Goal: Transaction & Acquisition: Purchase product/service

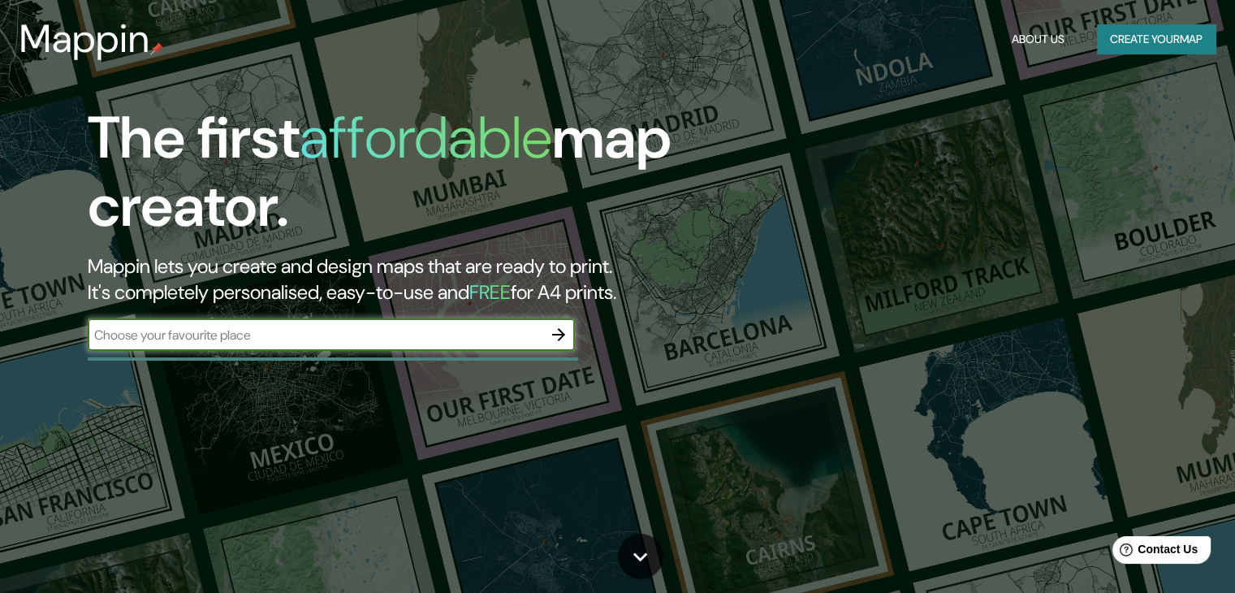
click at [464, 331] on input "text" at bounding box center [315, 335] width 455 height 19
type input "a"
click at [256, 331] on input "Calle montecaseros y [PERSON_NAME] [GEOGRAPHIC_DATA]" at bounding box center [315, 335] width 455 height 19
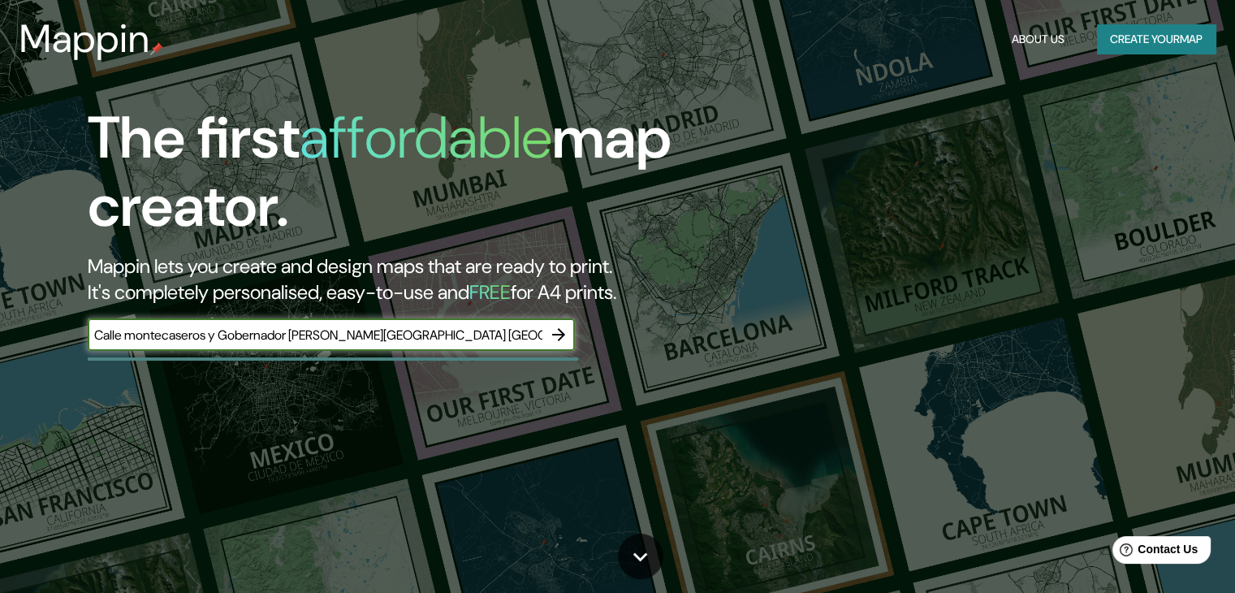
type input "Calle montecaseros y Gobernador [PERSON_NAME][GEOGRAPHIC_DATA] [GEOGRAPHIC_DATA]"
click at [549, 337] on icon "button" at bounding box center [558, 334] width 19 height 19
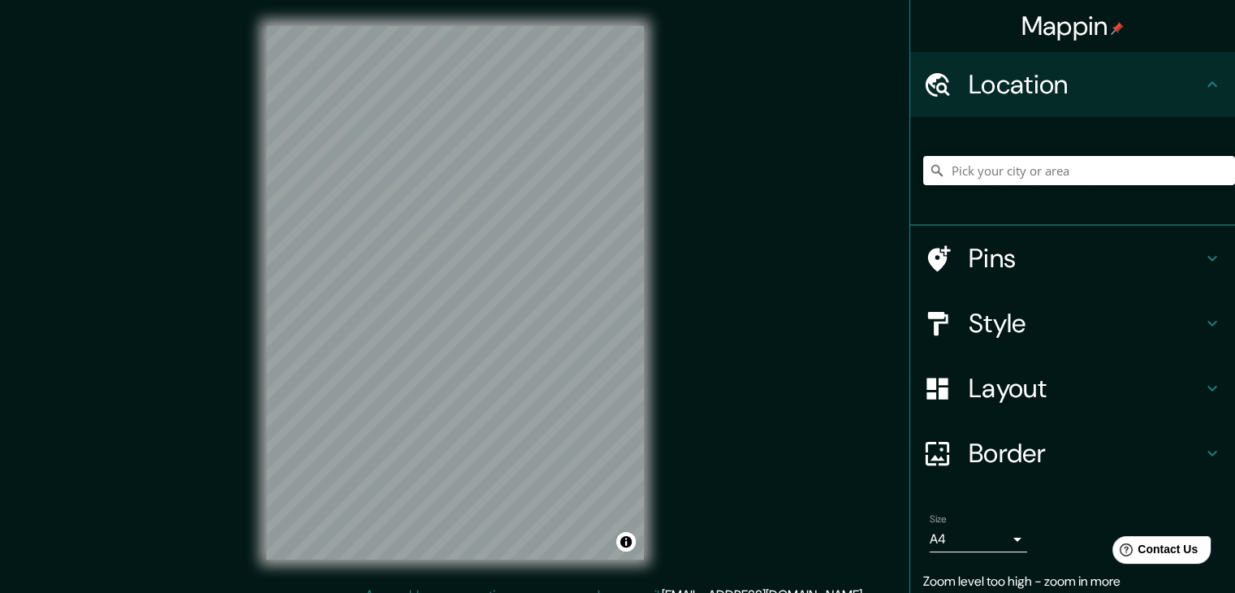
click at [1081, 170] on input "Pick your city or area" at bounding box center [1079, 170] width 312 height 29
click at [1041, 162] on input "[PERSON_NAME], [GEOGRAPHIC_DATA][PERSON_NAME], [GEOGRAPHIC_DATA]" at bounding box center [1079, 170] width 312 height 29
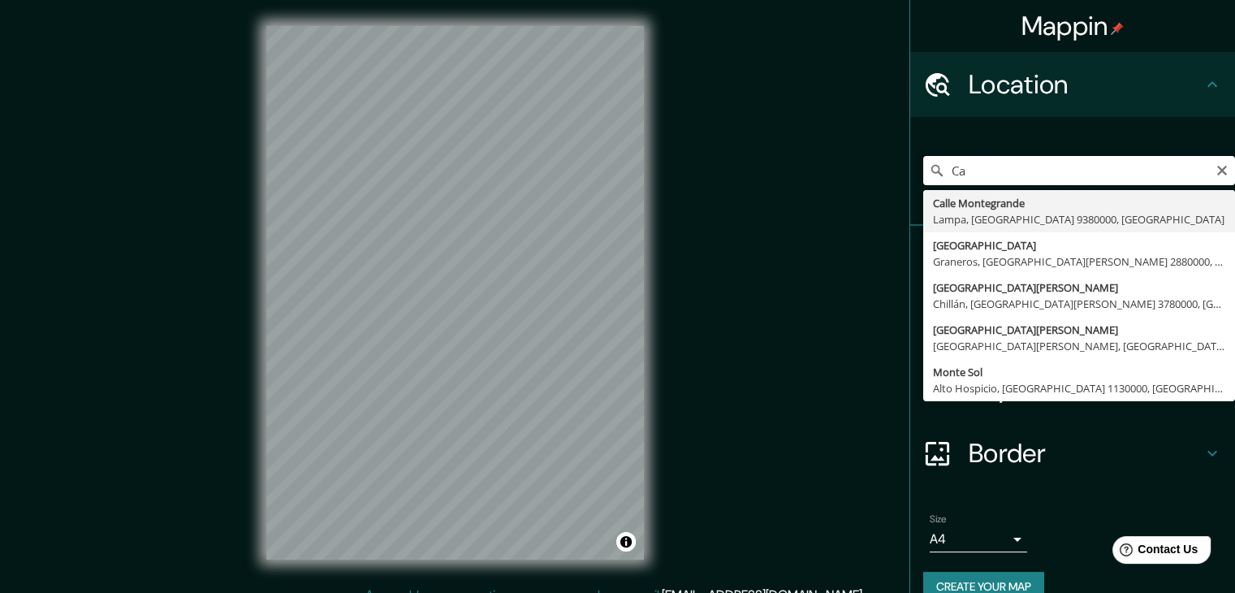
type input "C"
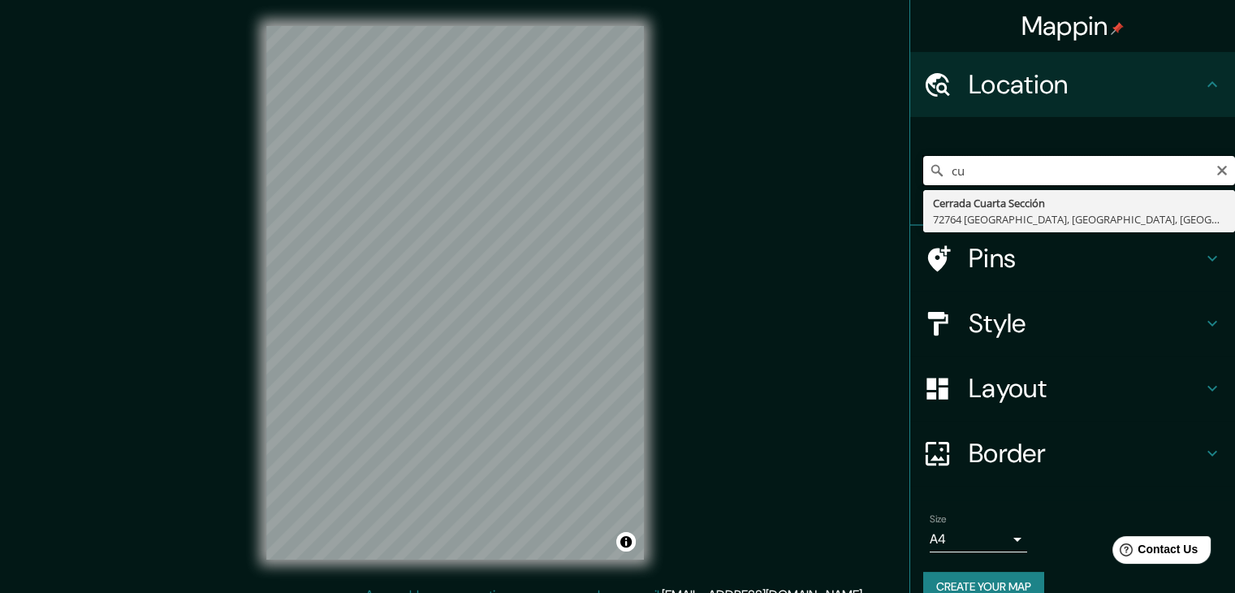
type input "c"
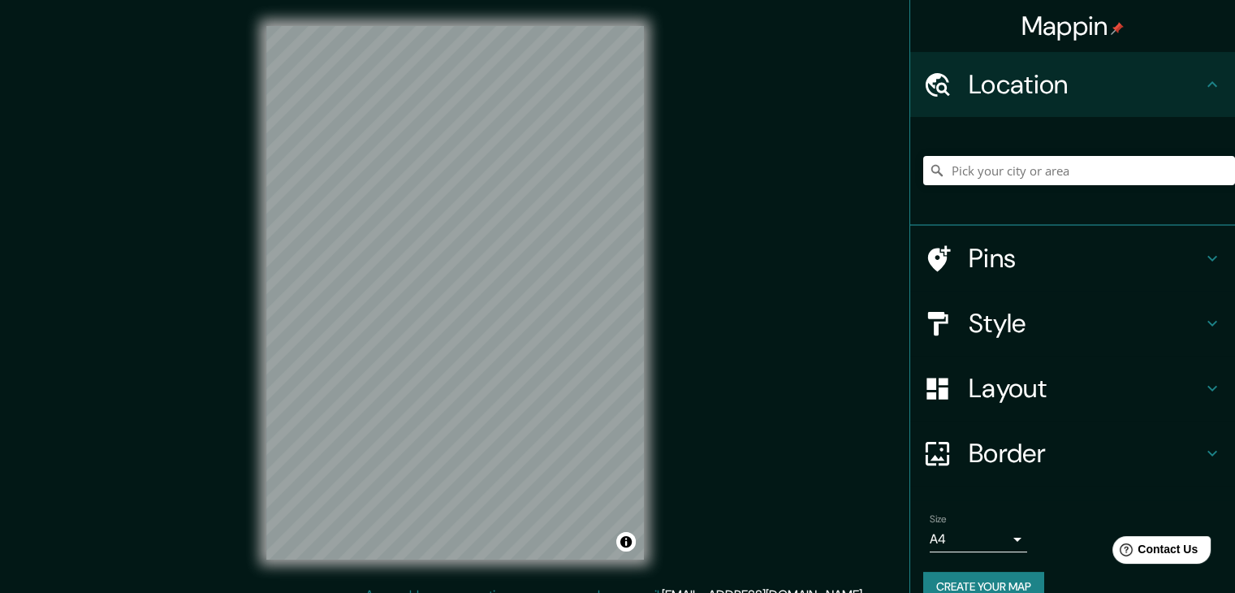
click at [1008, 313] on h4 "Style" at bounding box center [1086, 323] width 234 height 32
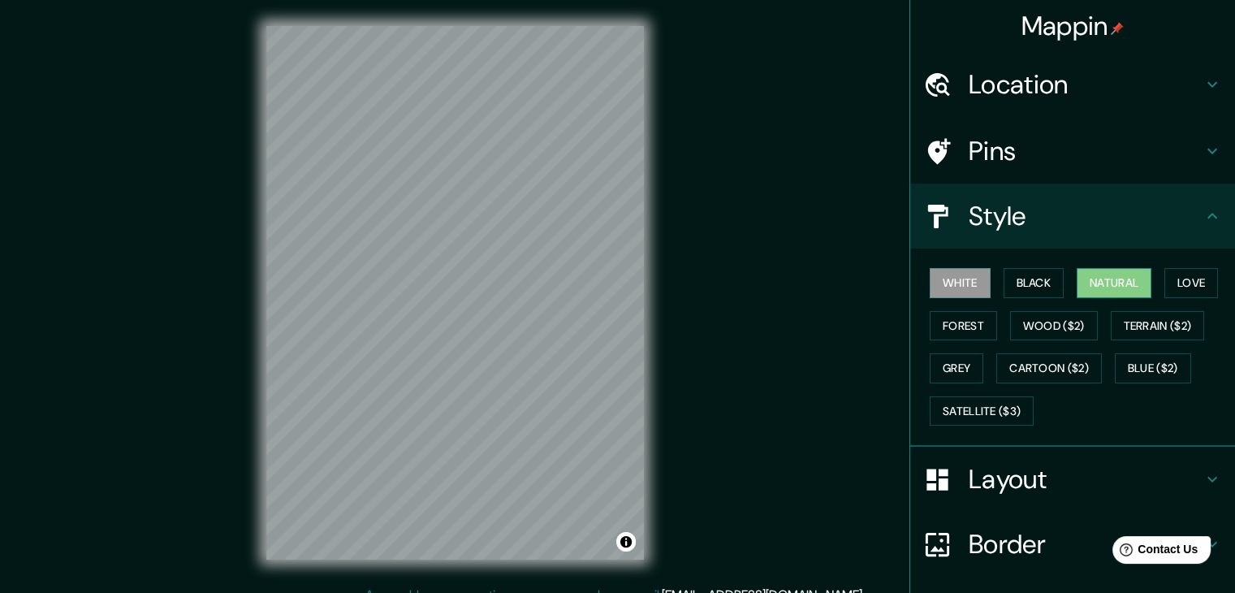
click at [1098, 292] on button "Natural" at bounding box center [1114, 283] width 75 height 30
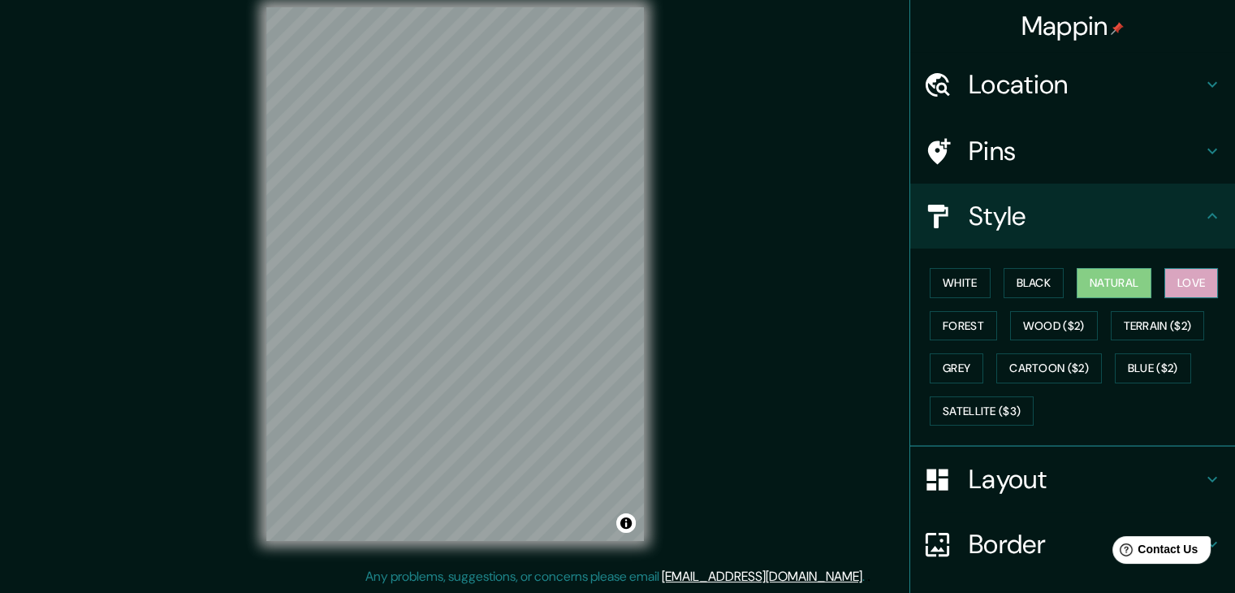
click at [1164, 277] on button "Love" at bounding box center [1191, 283] width 54 height 30
click at [1043, 322] on button "Wood ($2)" at bounding box center [1054, 326] width 88 height 30
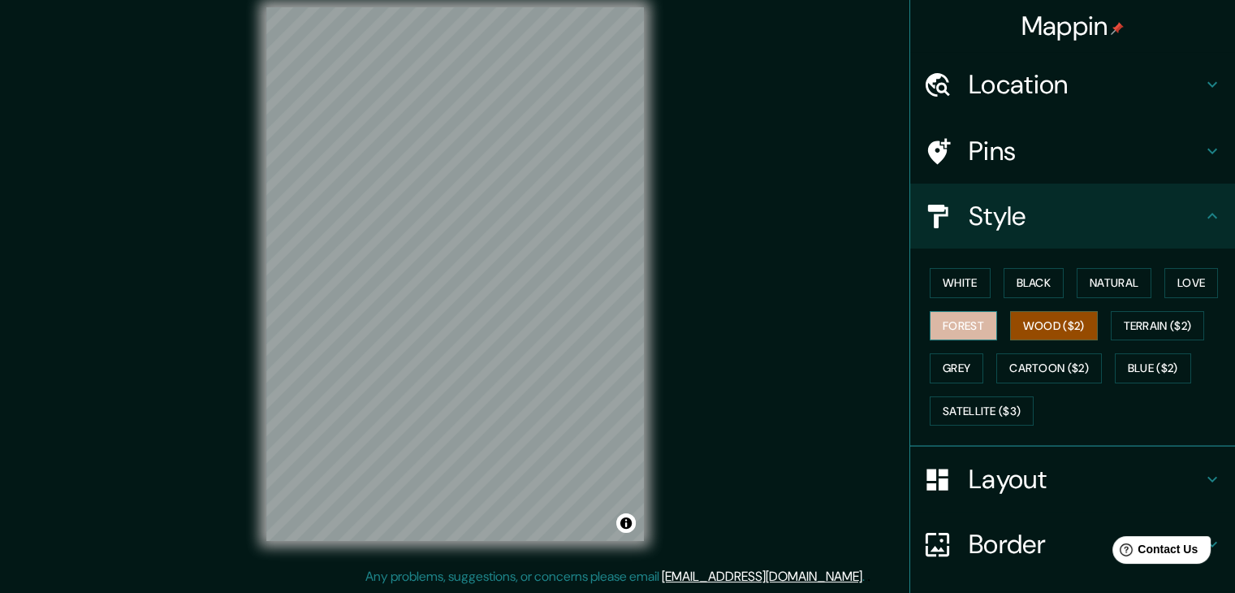
click at [955, 311] on button "Forest" at bounding box center [963, 326] width 67 height 30
click at [968, 281] on button "White" at bounding box center [960, 283] width 61 height 30
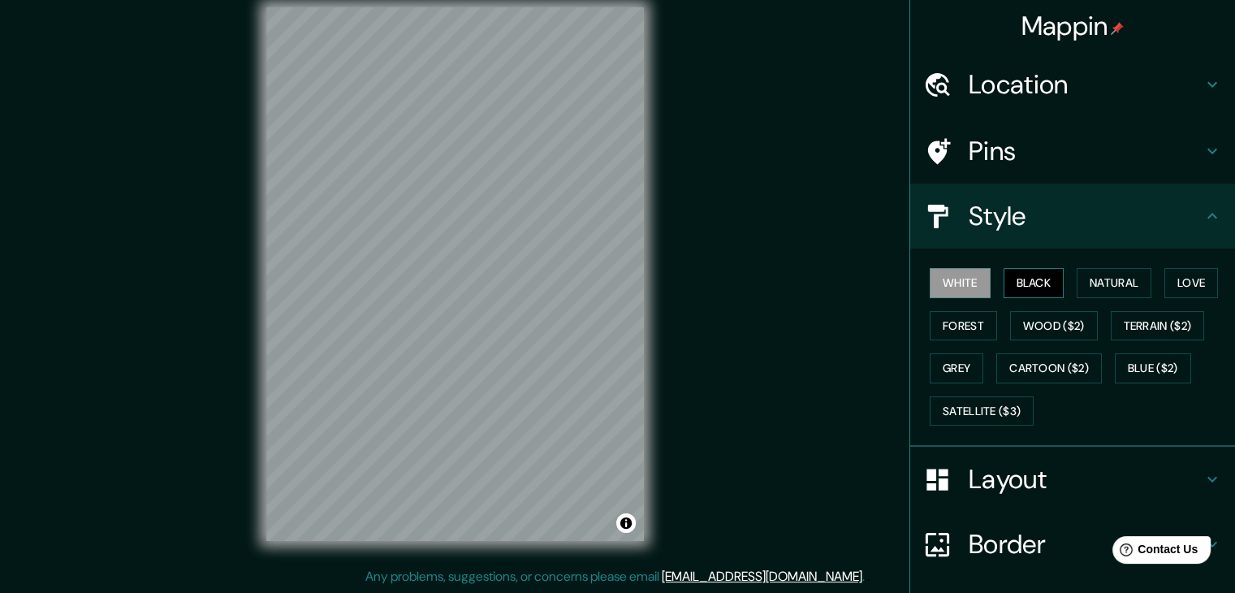
click at [1013, 274] on button "Black" at bounding box center [1034, 283] width 61 height 30
click at [1101, 293] on button "Natural" at bounding box center [1114, 283] width 75 height 30
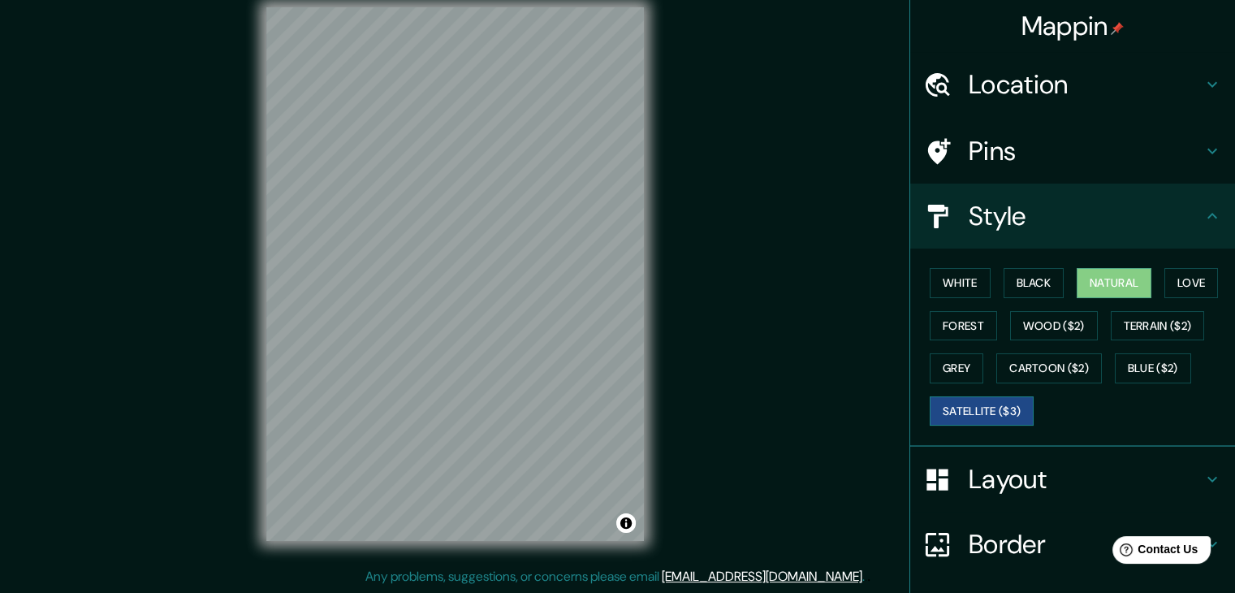
click at [1009, 403] on button "Satellite ($3)" at bounding box center [982, 411] width 104 height 30
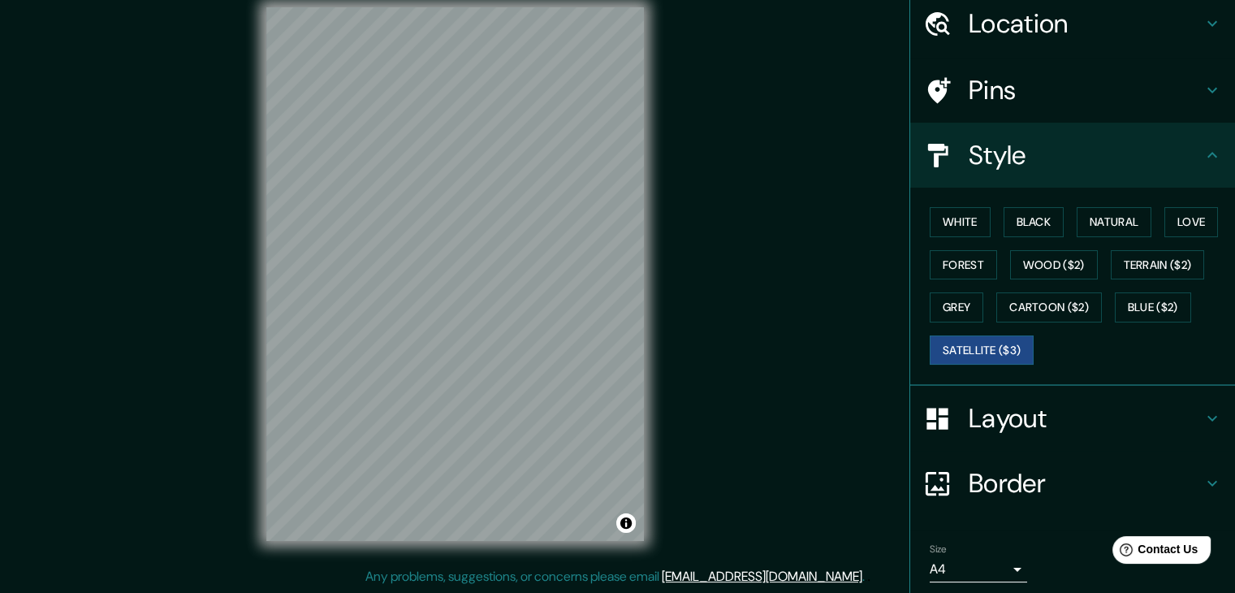
scroll to position [117, 0]
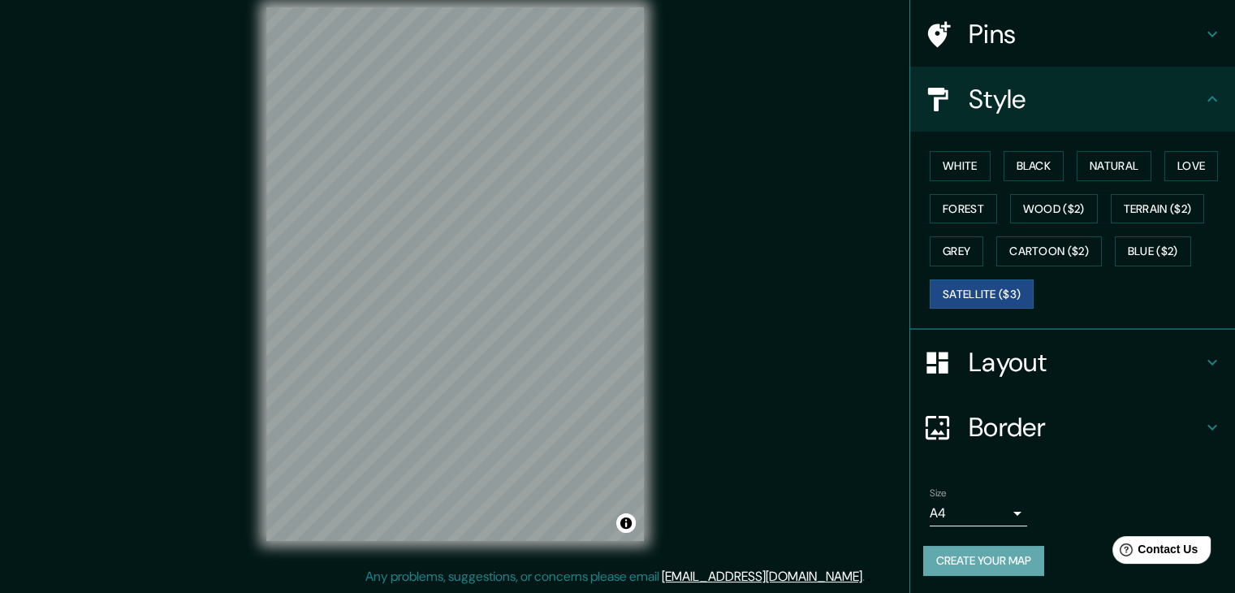
click at [1005, 553] on button "Create your map" at bounding box center [983, 561] width 121 height 30
click at [1010, 546] on div "Create your map" at bounding box center [1072, 561] width 299 height 30
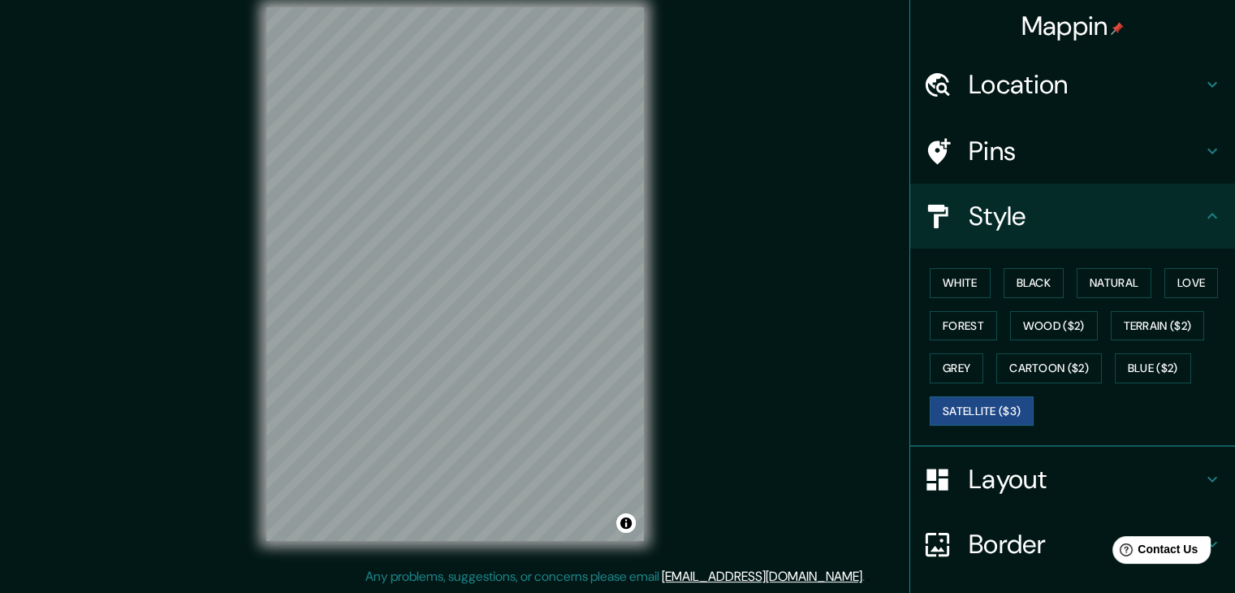
scroll to position [0, 0]
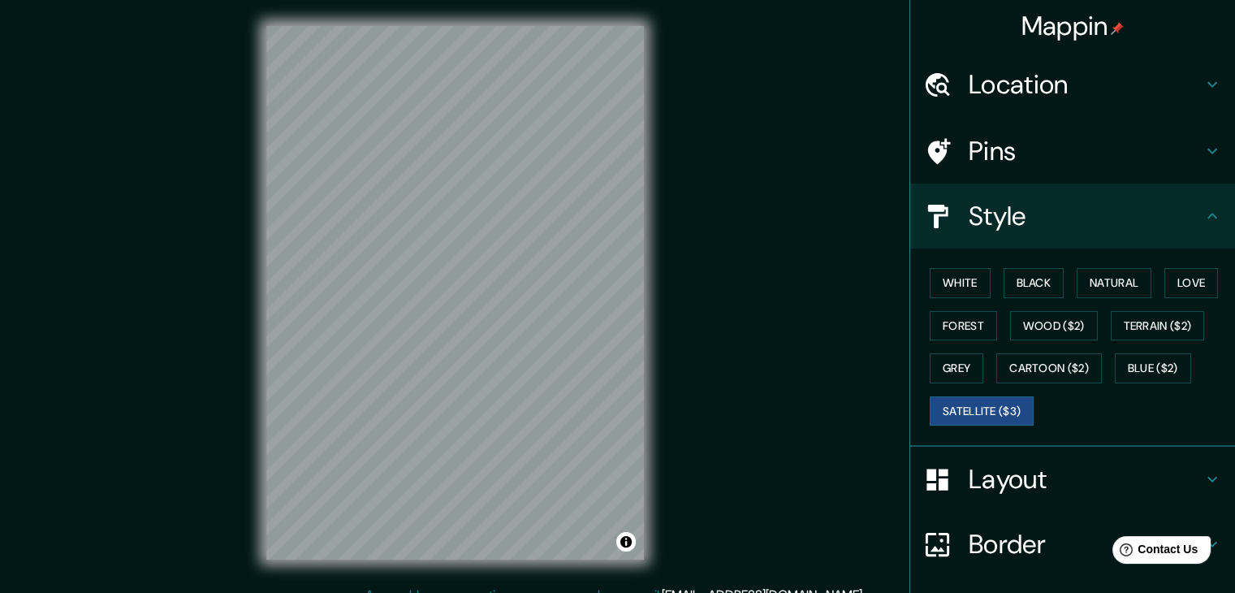
click at [1069, 202] on h4 "Style" at bounding box center [1086, 216] width 234 height 32
click at [1210, 222] on div "Style" at bounding box center [1072, 216] width 325 height 65
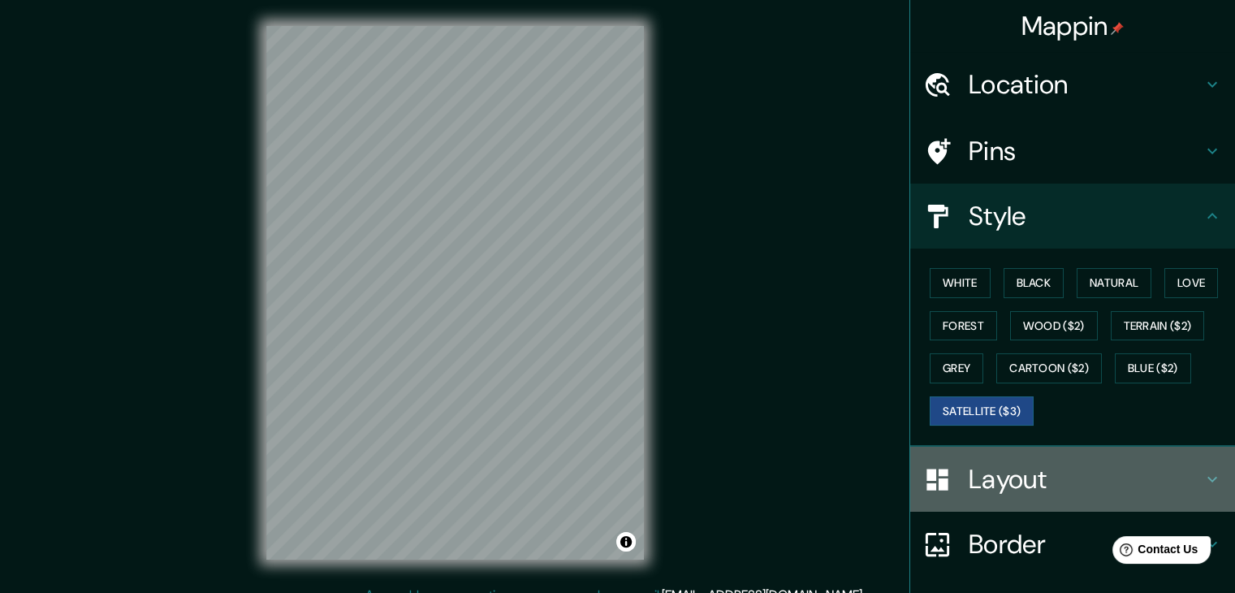
click at [973, 465] on h4 "Layout" at bounding box center [1086, 479] width 234 height 32
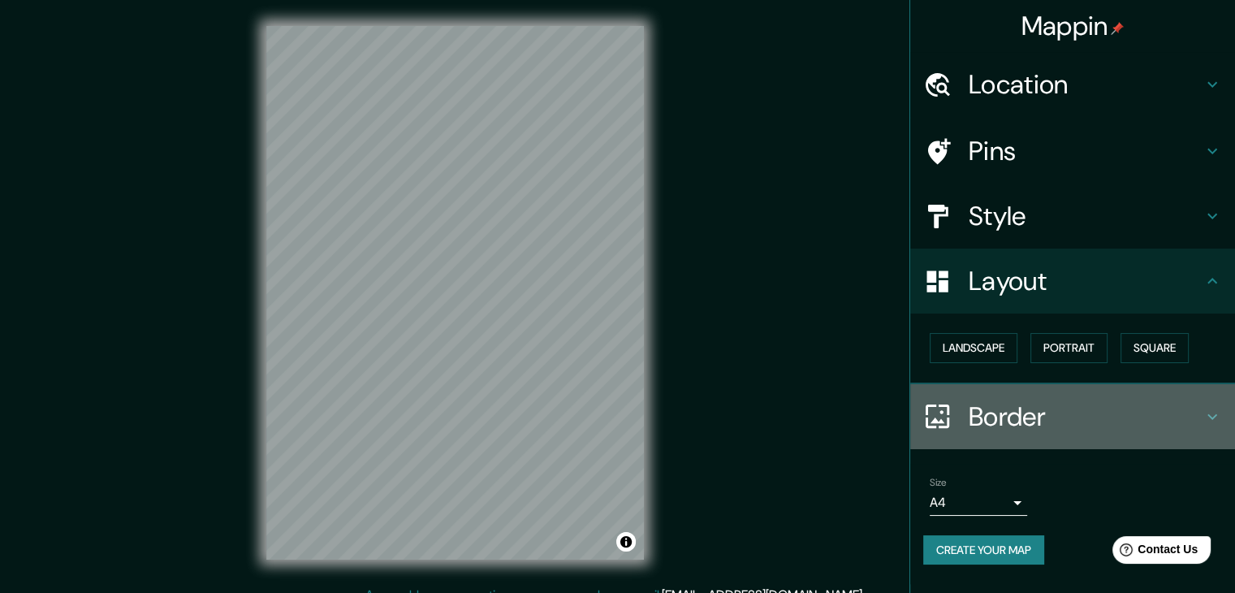
click at [1030, 408] on h4 "Border" at bounding box center [1086, 416] width 234 height 32
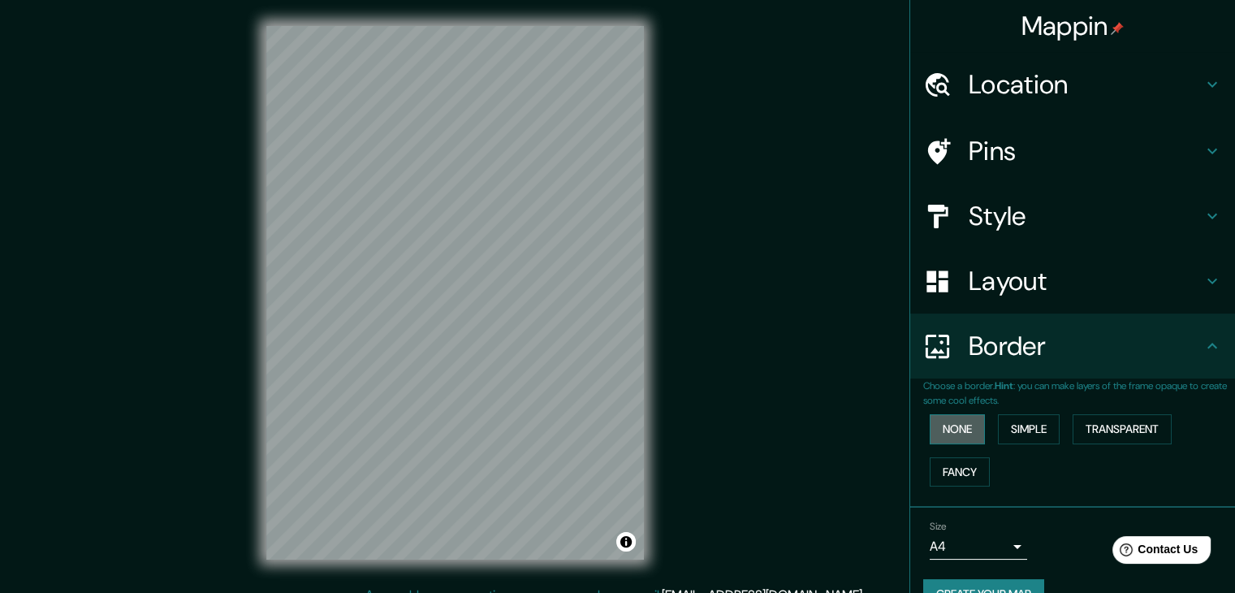
click at [931, 428] on button "None" at bounding box center [957, 429] width 55 height 30
click at [1014, 428] on button "Simple" at bounding box center [1029, 429] width 62 height 30
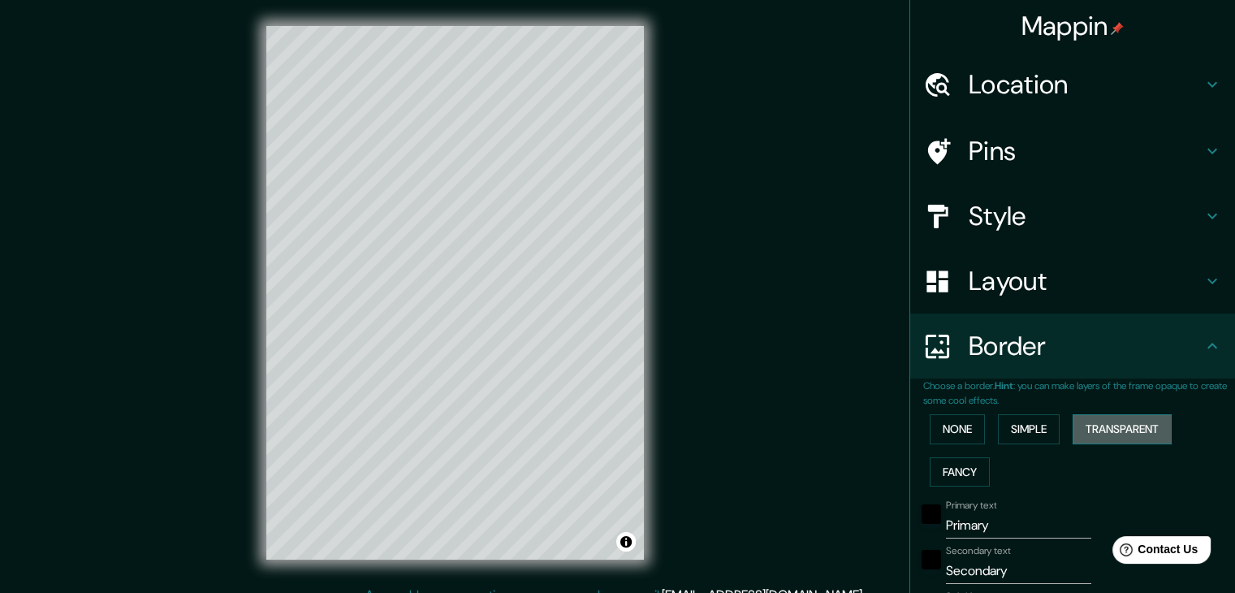
click at [1073, 433] on button "Transparent" at bounding box center [1122, 429] width 99 height 30
click at [930, 430] on button "None" at bounding box center [957, 429] width 55 height 30
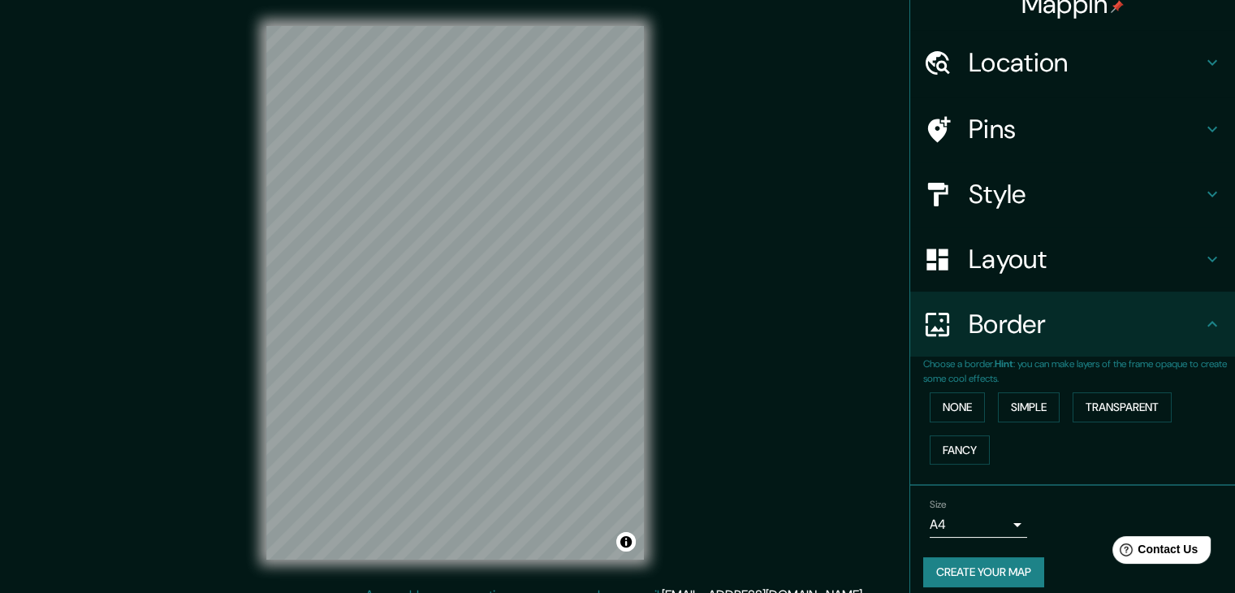
scroll to position [34, 0]
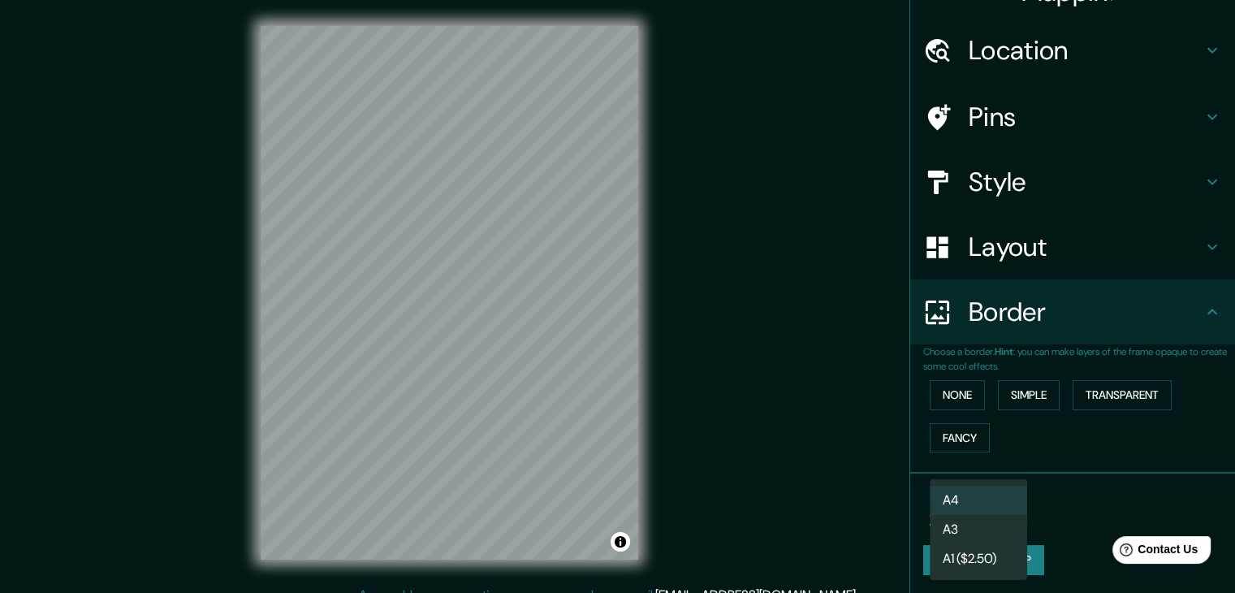
click at [994, 521] on body "Mappin Location Pins Style Layout Border Choose a border. Hint : you can make l…" at bounding box center [617, 296] width 1235 height 593
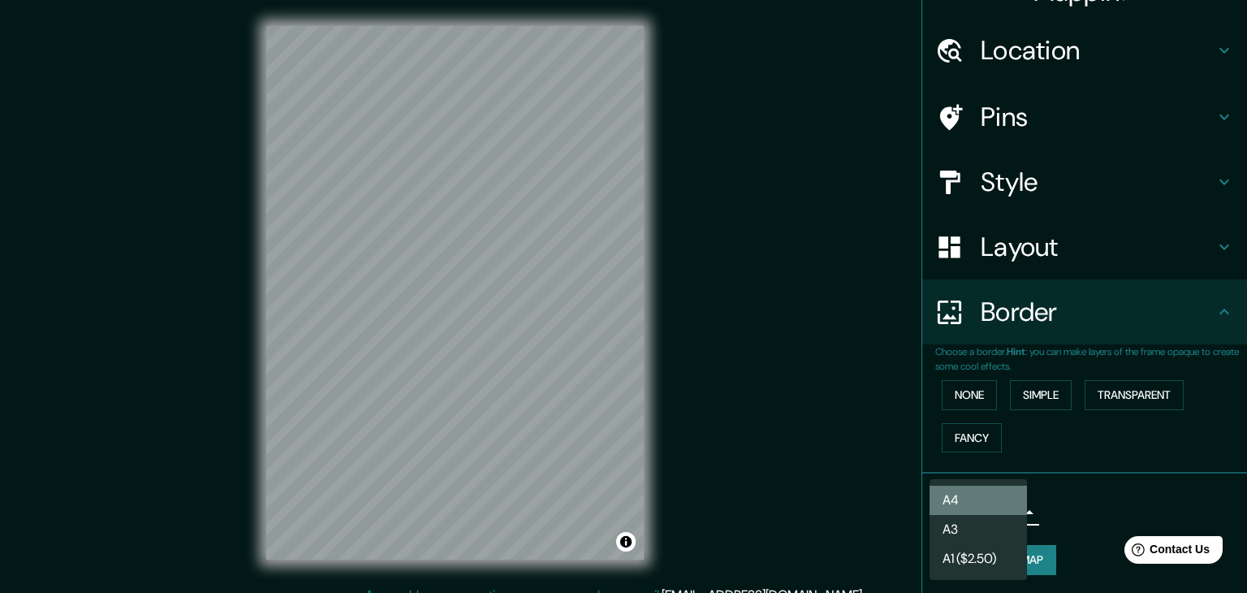
click at [982, 501] on li "A4" at bounding box center [978, 500] width 97 height 29
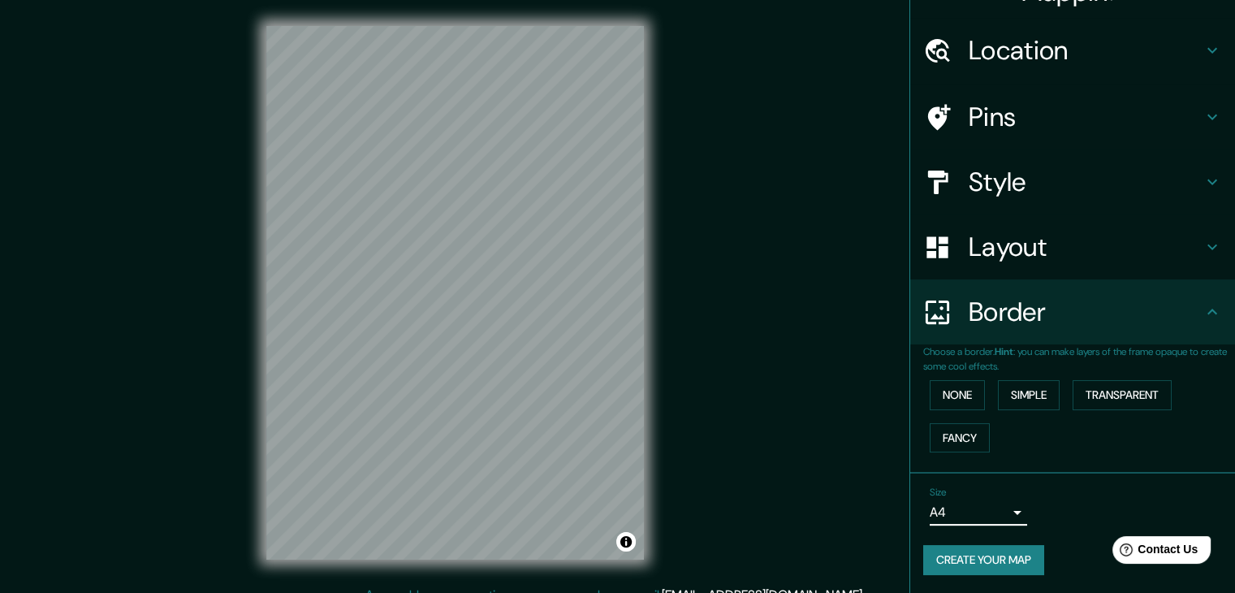
click at [974, 566] on button "Create your map" at bounding box center [983, 560] width 121 height 30
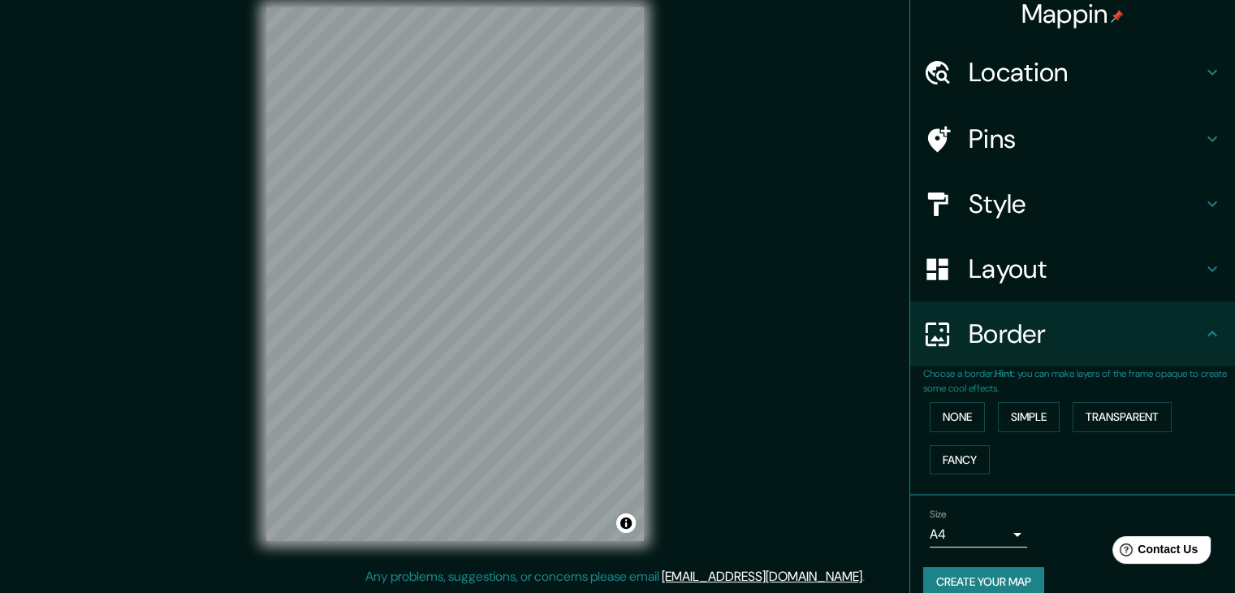
scroll to position [0, 0]
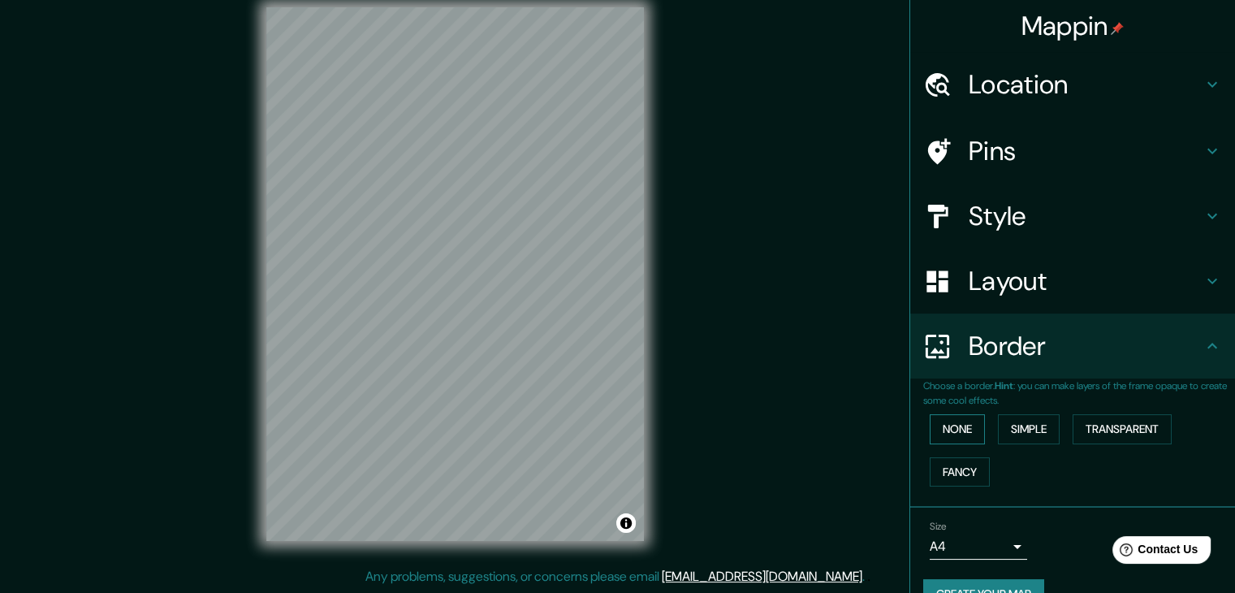
click at [953, 430] on button "None" at bounding box center [957, 429] width 55 height 30
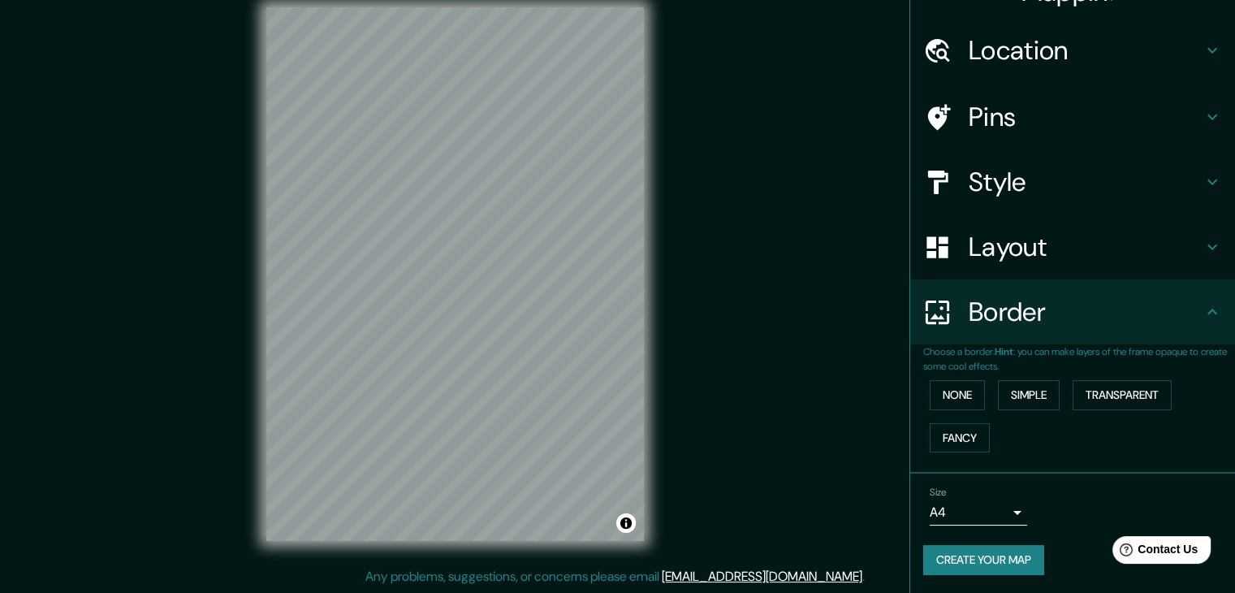
click at [949, 556] on button "Create your map" at bounding box center [983, 560] width 121 height 30
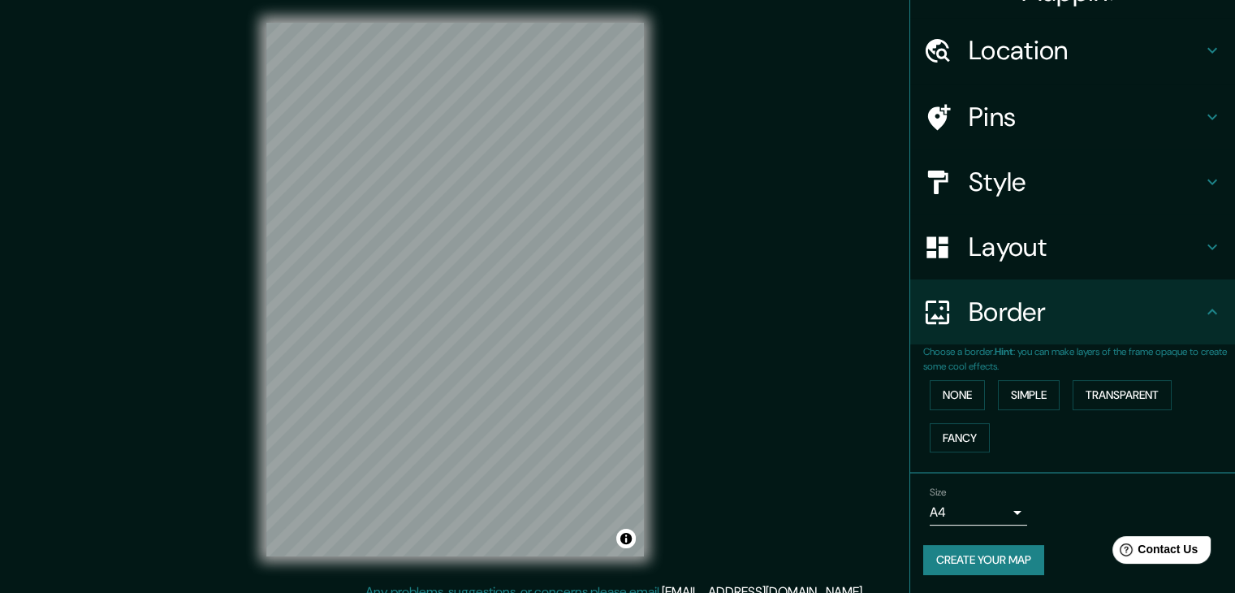
scroll to position [0, 0]
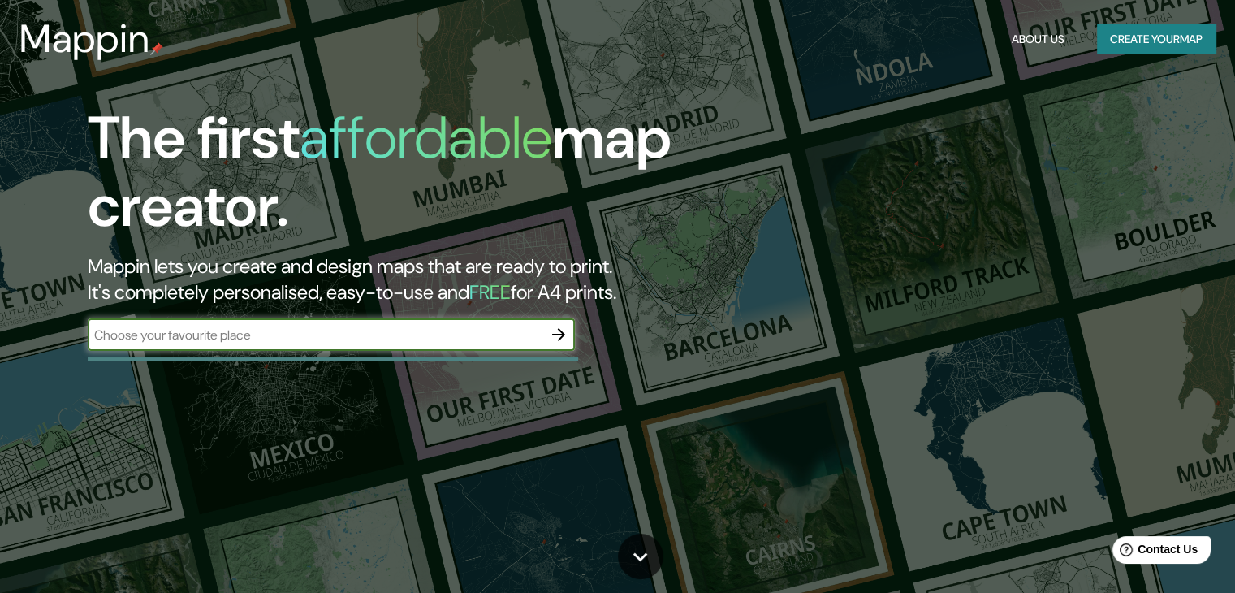
click at [572, 337] on button "button" at bounding box center [558, 334] width 32 height 32
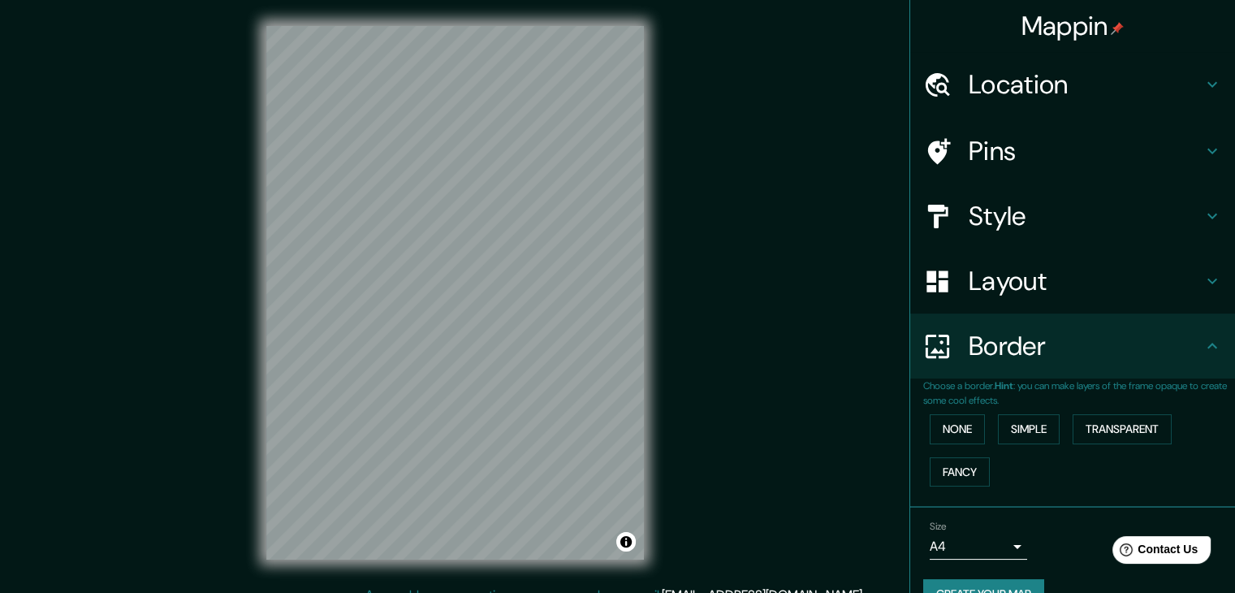
click at [1039, 75] on h4 "Location" at bounding box center [1086, 84] width 234 height 32
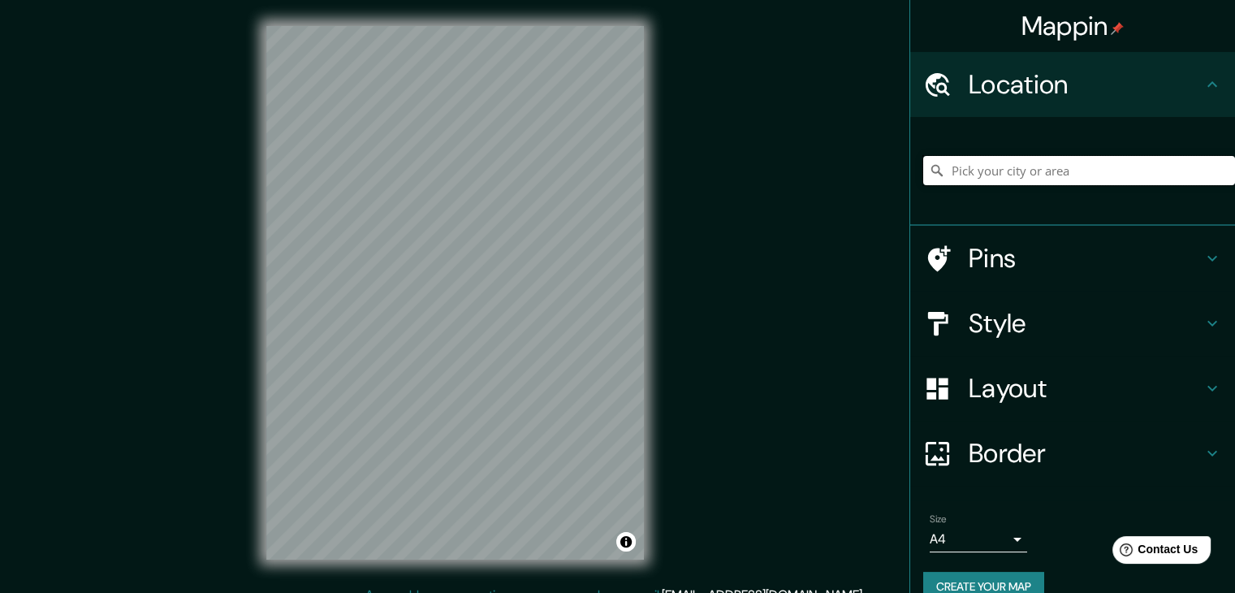
click at [1011, 164] on input "Pick your city or area" at bounding box center [1079, 170] width 312 height 29
click at [1035, 167] on input "[PERSON_NAME]" at bounding box center [1079, 170] width 312 height 29
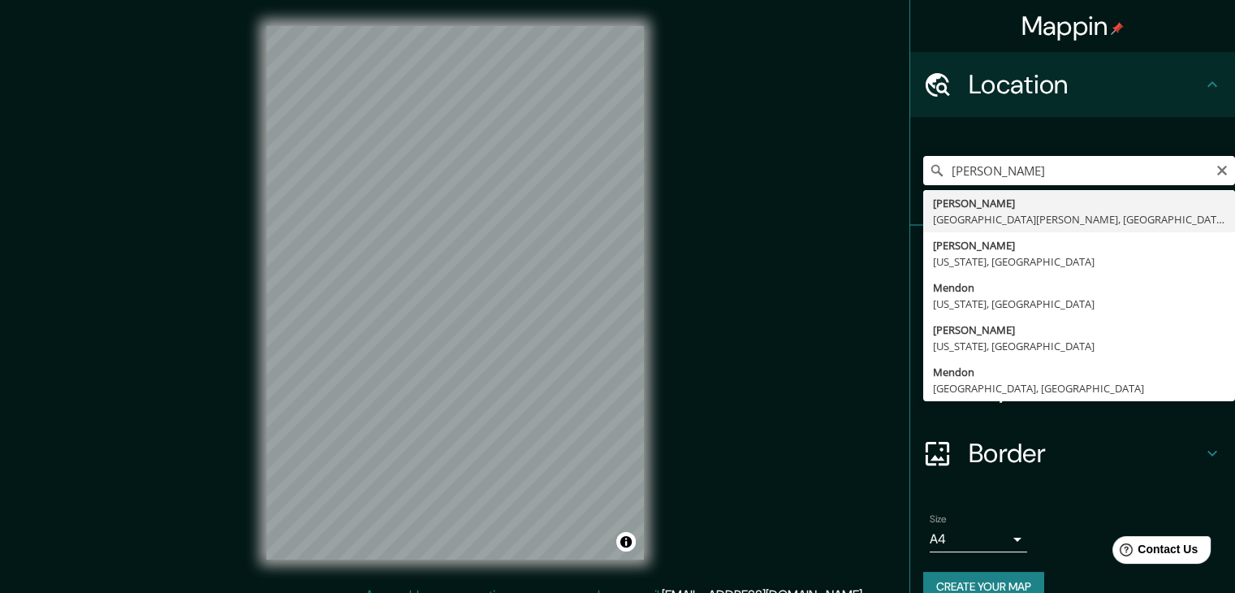
type input "[GEOGRAPHIC_DATA], [GEOGRAPHIC_DATA][PERSON_NAME], [GEOGRAPHIC_DATA]"
